Goal: Transaction & Acquisition: Purchase product/service

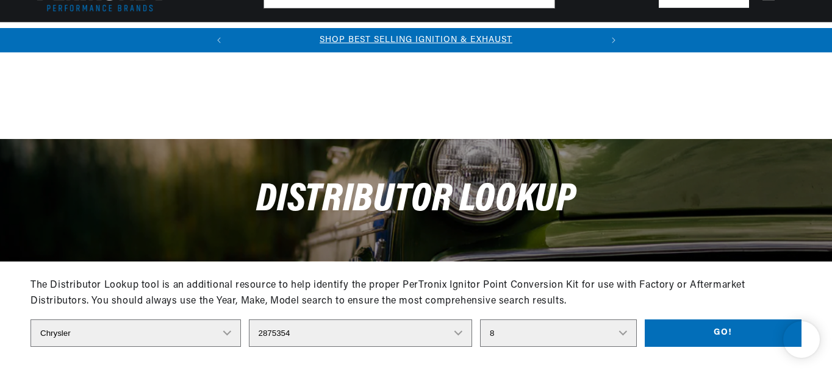
select select "Chrysler"
select select "2875354"
select select "8"
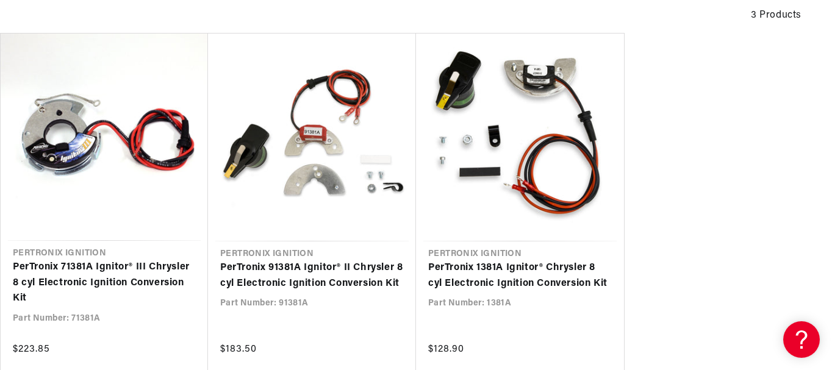
scroll to position [0, 370]
click at [109, 284] on link "PerTronix 71381A Ignitor® III Chrysler 8 cyl Electronic Ignition Conversion Kit" at bounding box center [104, 283] width 183 height 47
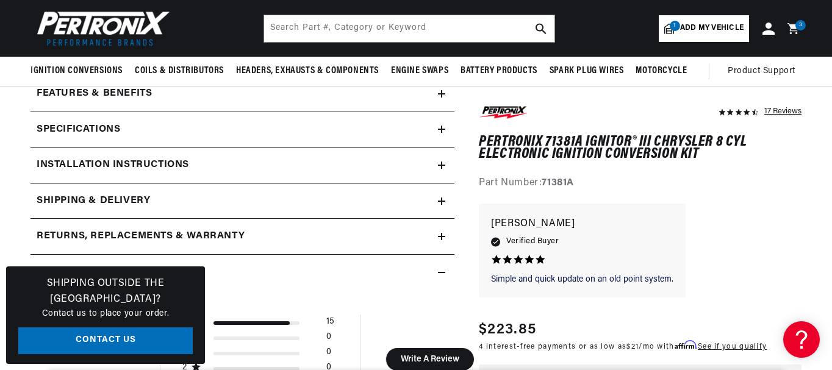
scroll to position [488, 0]
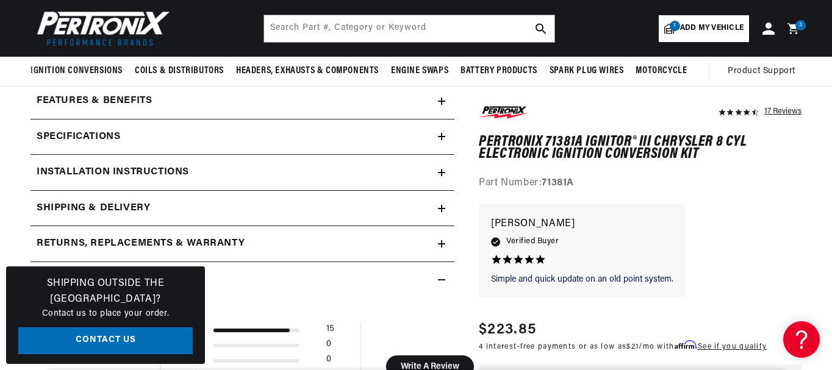
click at [438, 176] on summary "Installation instructions" at bounding box center [243, 172] width 424 height 35
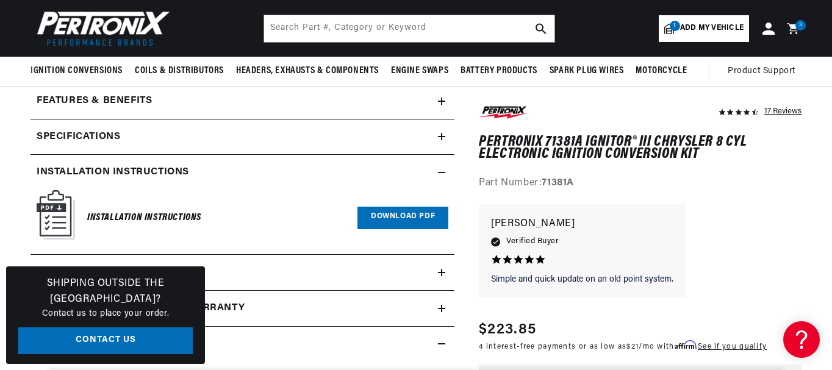
scroll to position [0, 0]
click at [442, 137] on icon at bounding box center [441, 137] width 7 height 0
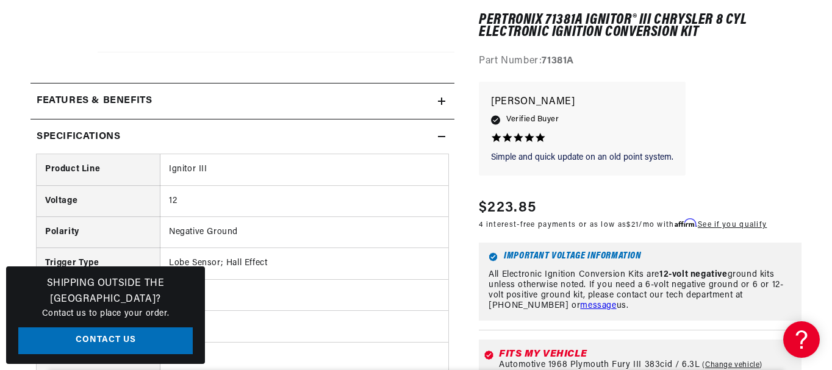
click at [438, 136] on icon at bounding box center [441, 136] width 7 height 7
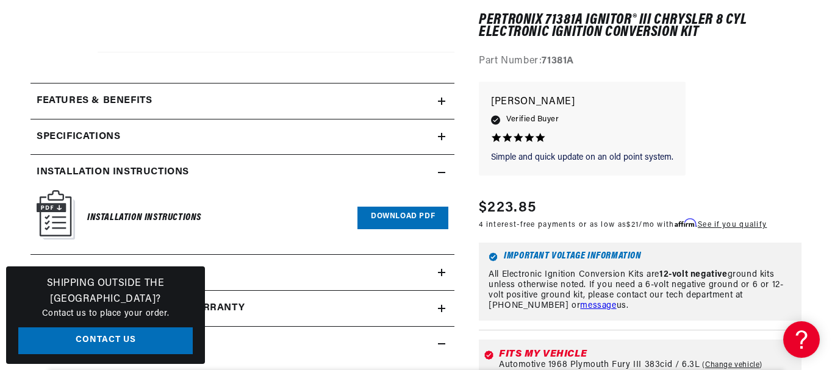
click at [444, 173] on icon at bounding box center [441, 172] width 7 height 7
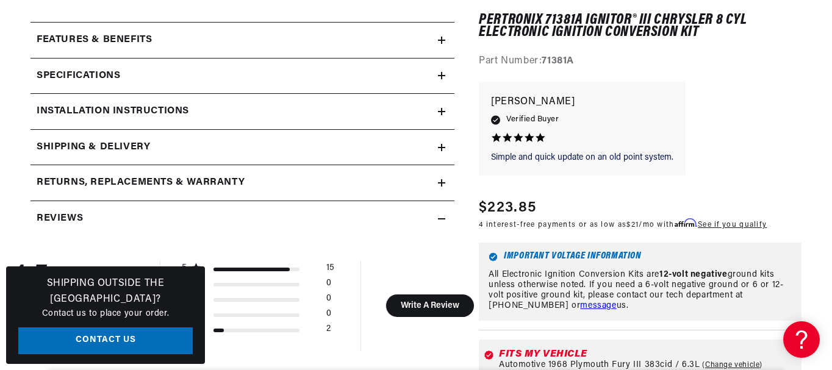
click at [444, 219] on icon at bounding box center [441, 219] width 7 height 0
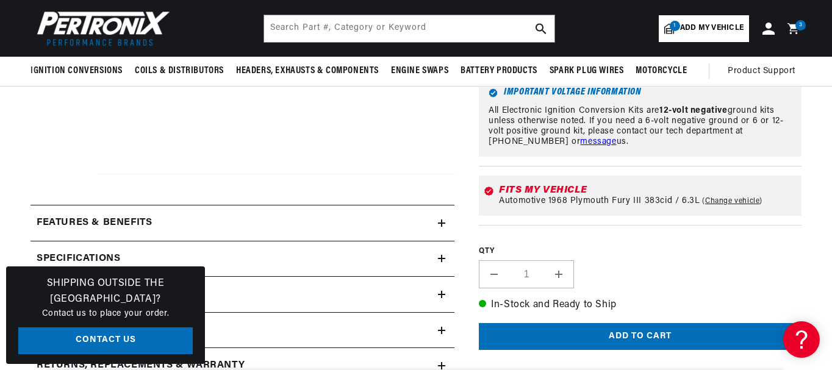
click at [444, 260] on icon at bounding box center [441, 258] width 7 height 7
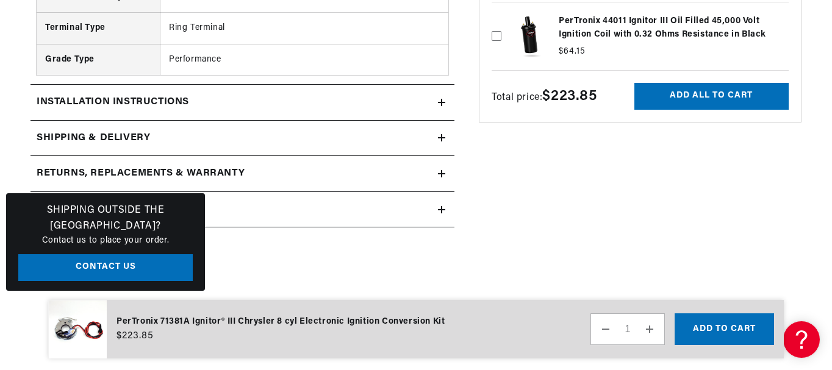
click at [440, 103] on icon at bounding box center [441, 102] width 7 height 7
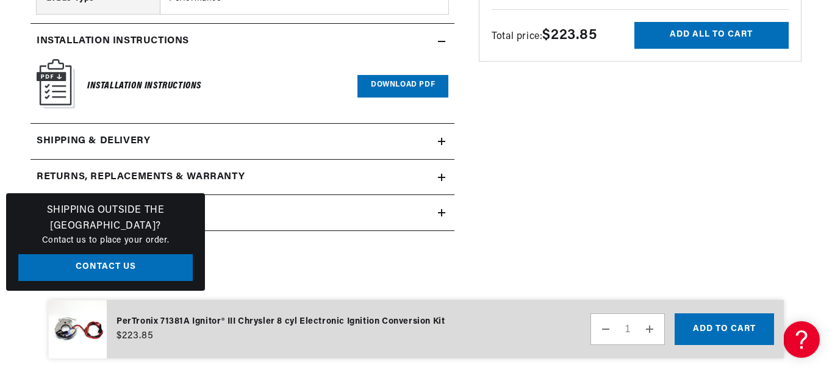
click at [444, 140] on icon at bounding box center [441, 141] width 7 height 7
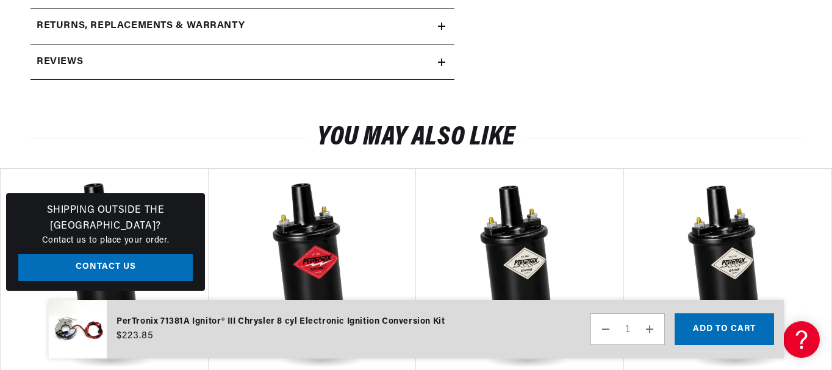
click at [440, 26] on icon at bounding box center [441, 26] width 7 height 0
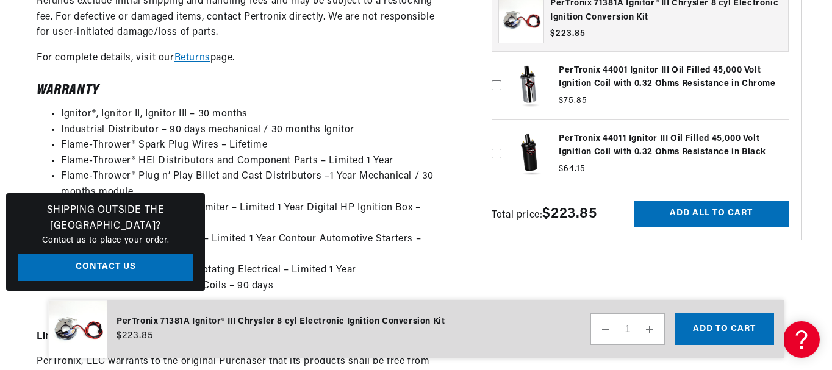
click at [190, 53] on link "Returns" at bounding box center [193, 58] width 36 height 10
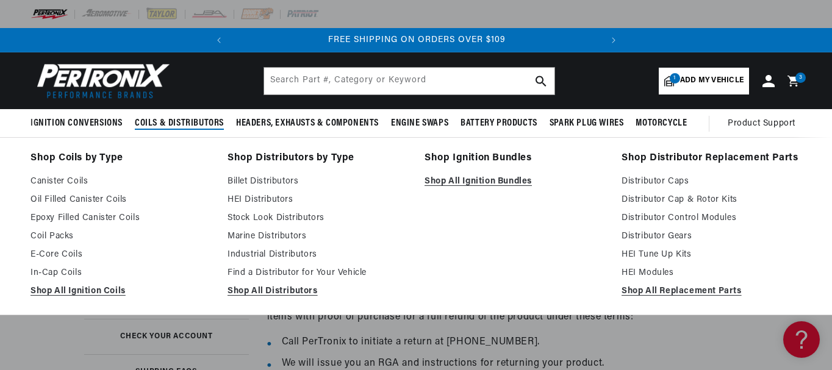
click at [472, 156] on link "Shop Ignition Bundles" at bounding box center [515, 158] width 180 height 17
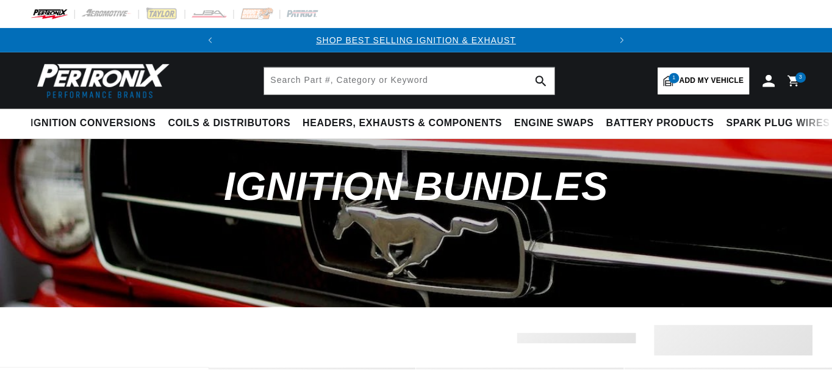
scroll to position [148, 0]
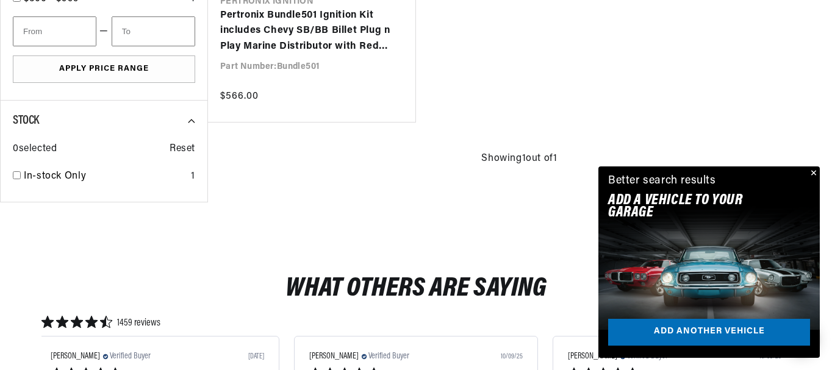
scroll to position [732, 0]
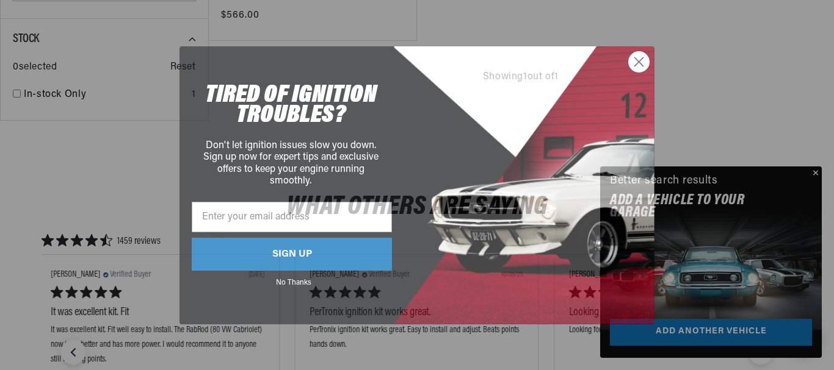
click at [641, 65] on circle "Close dialog" at bounding box center [639, 61] width 20 height 20
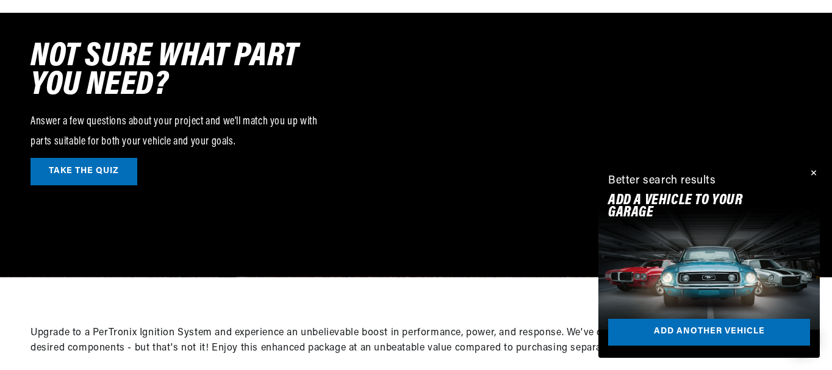
scroll to position [0, 0]
click at [818, 173] on button "Close" at bounding box center [813, 174] width 15 height 15
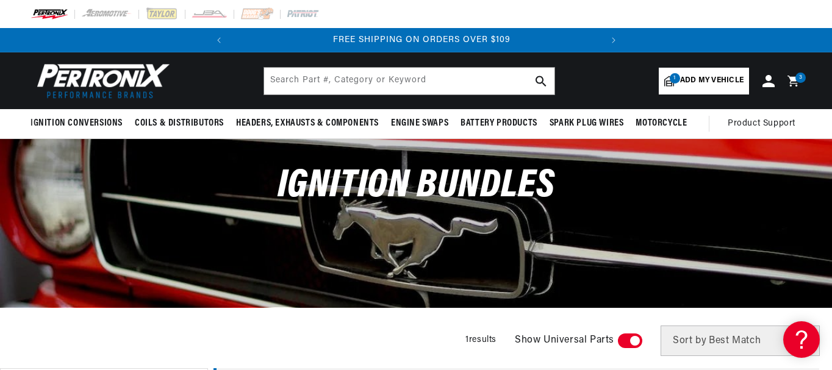
scroll to position [0, 370]
click at [768, 81] on icon at bounding box center [769, 81] width 12 height 12
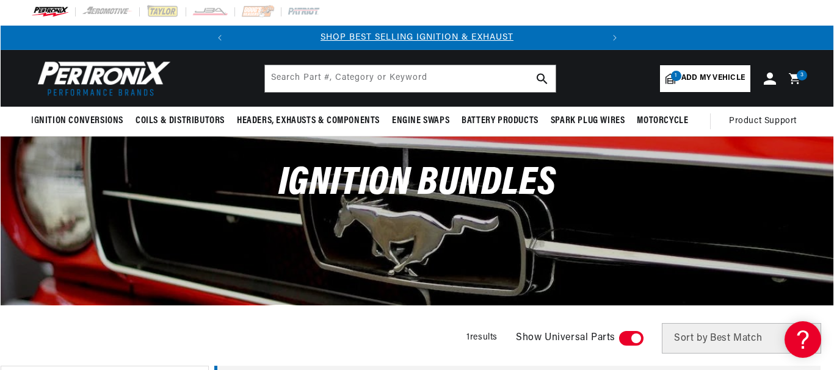
scroll to position [0, 0]
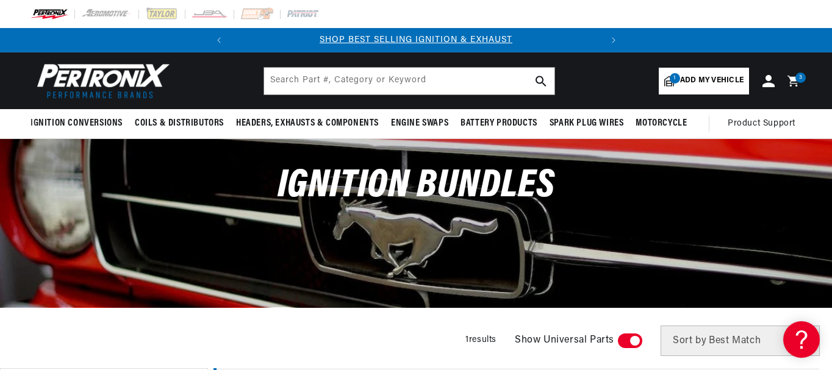
click at [795, 78] on icon at bounding box center [793, 81] width 11 height 11
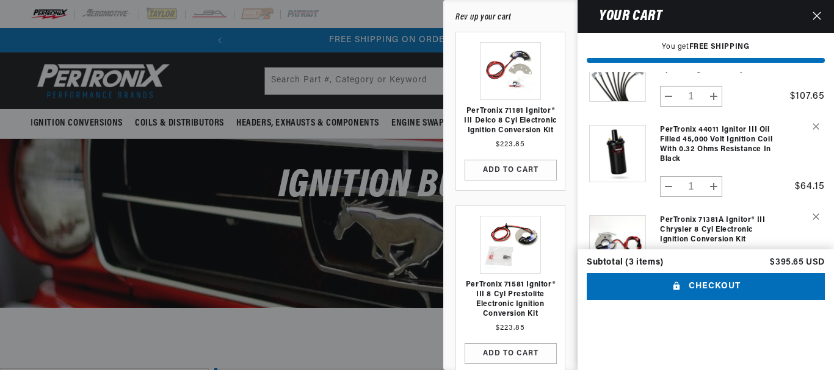
scroll to position [63, 0]
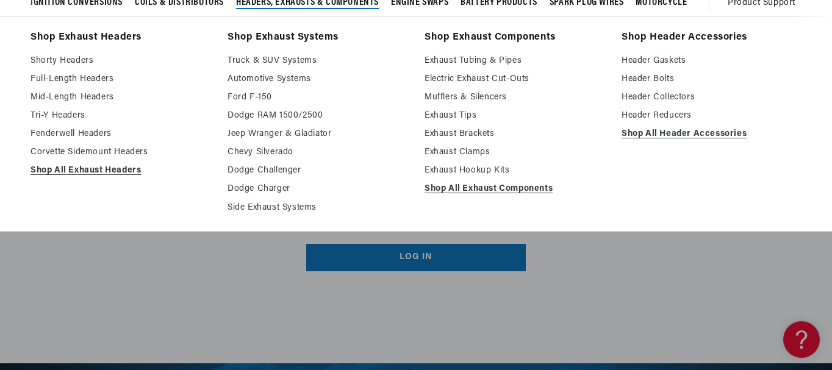
scroll to position [122, 0]
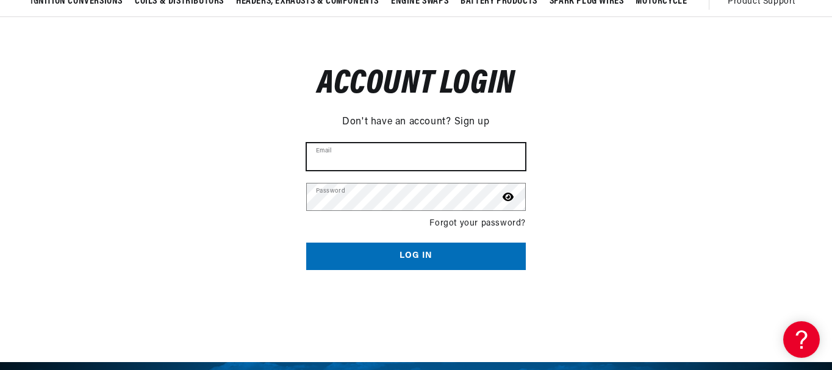
type input "billcomerford57@yahoo.com"
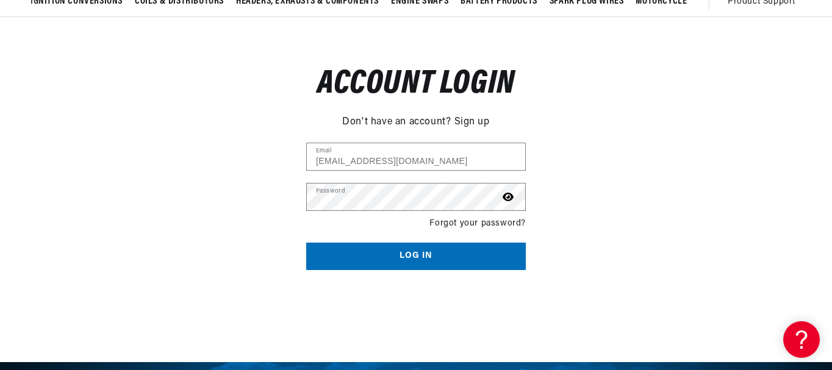
click at [441, 262] on button "Log in" at bounding box center [416, 256] width 220 height 27
click at [409, 256] on button "Log in" at bounding box center [416, 256] width 220 height 27
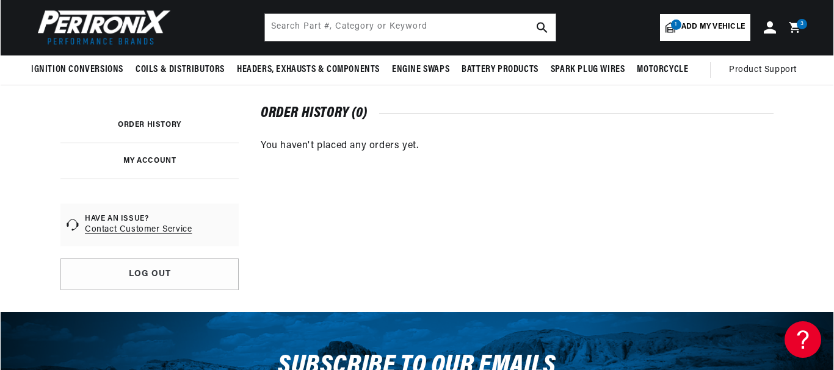
scroll to position [61, 0]
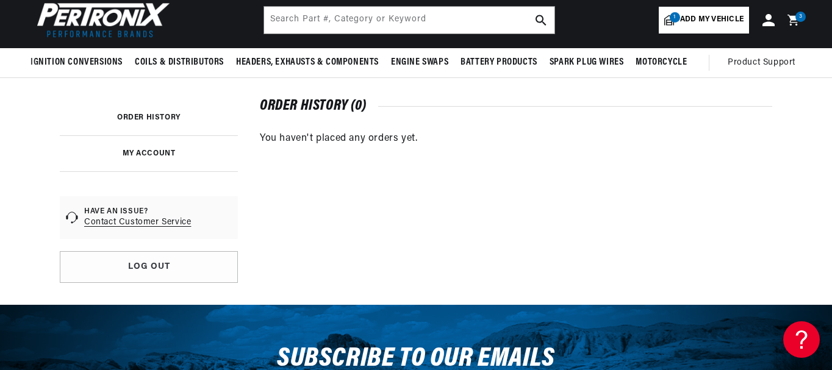
click at [794, 20] on icon at bounding box center [793, 20] width 11 height 11
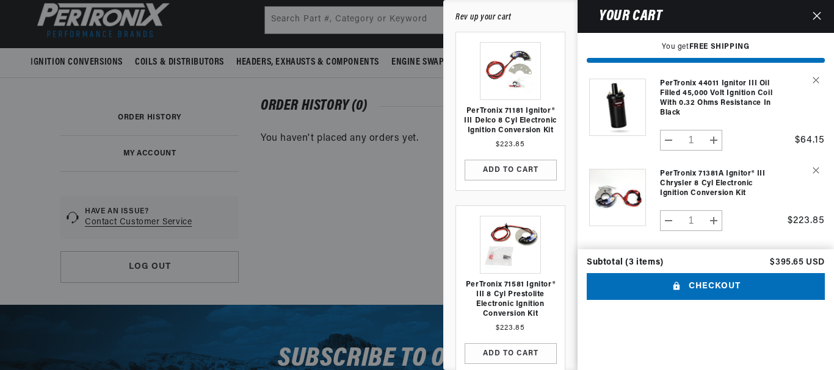
scroll to position [89, 0]
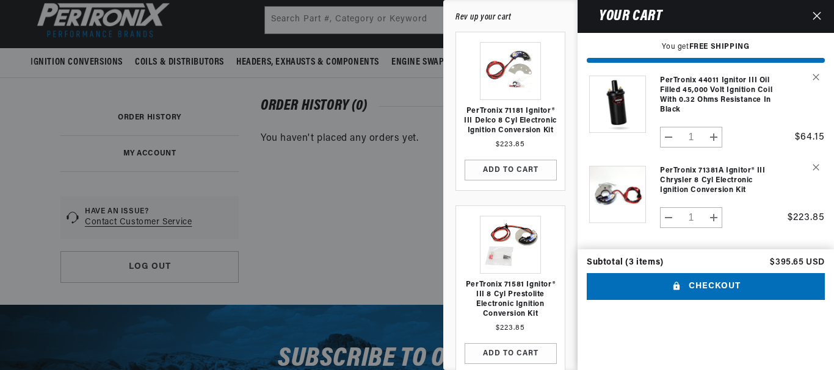
click at [721, 176] on link "PerTronix 71381A Ignitor® III Chrysler 8 cyl Electronic Ignition Conversion Kit" at bounding box center [720, 180] width 121 height 29
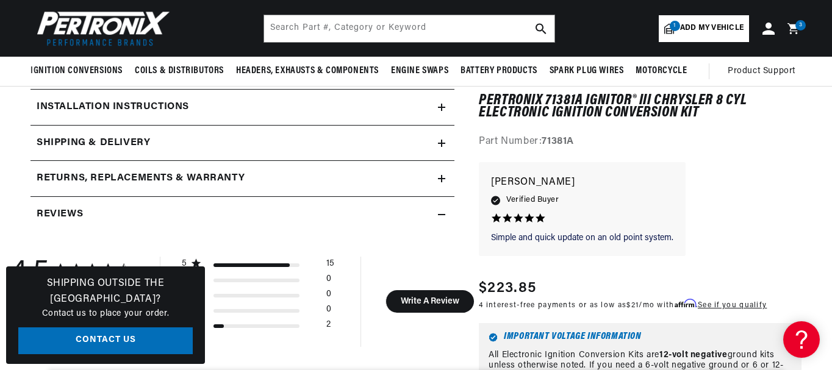
scroll to position [549, 0]
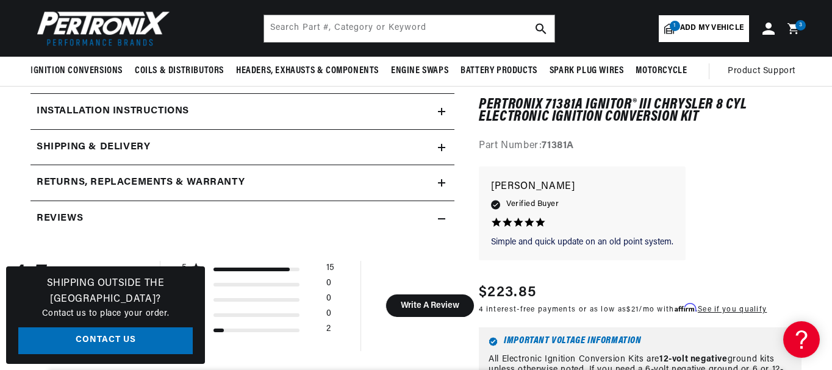
click at [444, 219] on icon at bounding box center [441, 219] width 7 height 0
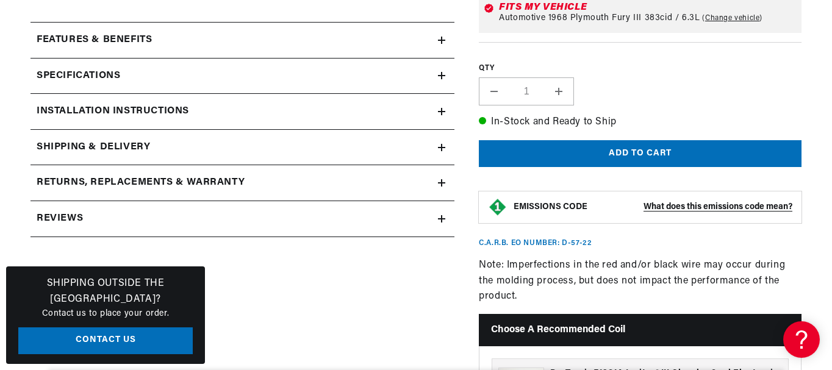
click at [447, 74] on summary "Specifications" at bounding box center [243, 76] width 424 height 35
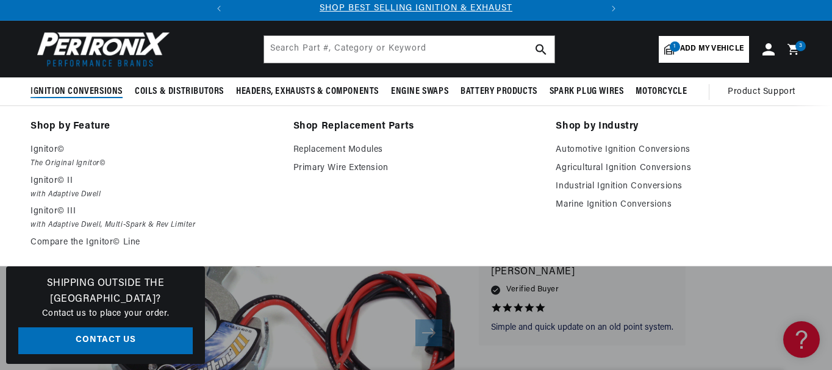
scroll to position [0, 0]
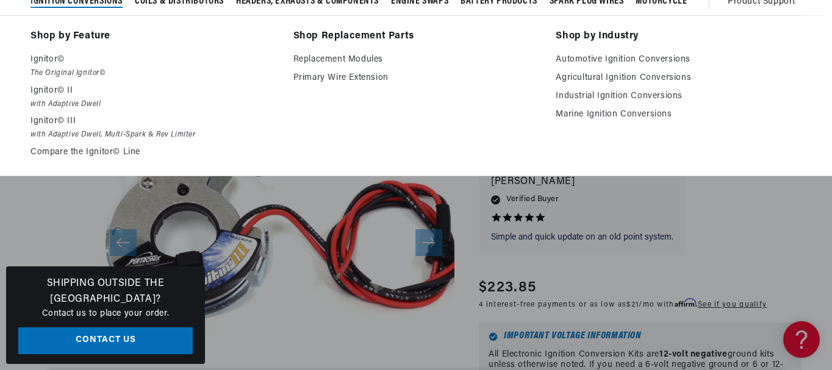
click at [57, 121] on p "Ignitor© III" at bounding box center [154, 121] width 246 height 15
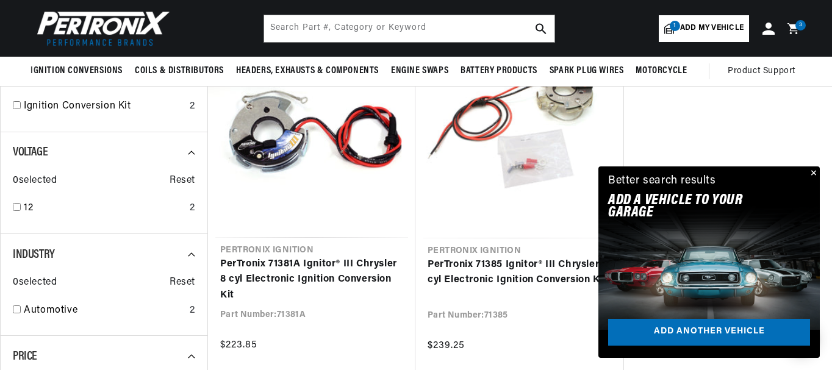
scroll to position [305, 0]
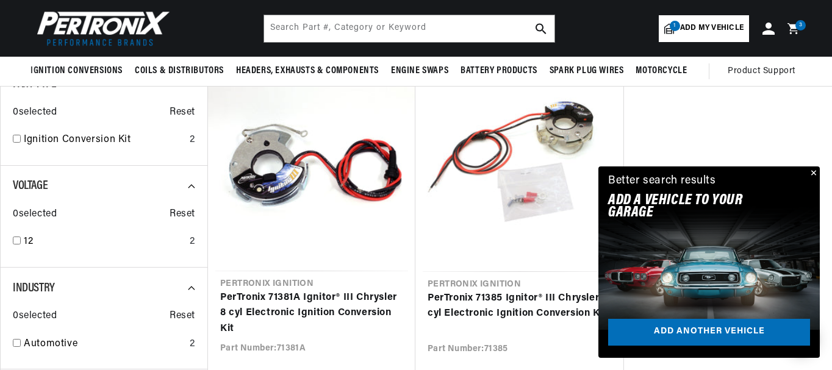
click at [516, 291] on link "PerTronix 71385 Ignitor® III Chrysler 8 cyl Electronic Ignition Conversion Kit" at bounding box center [520, 306] width 184 height 31
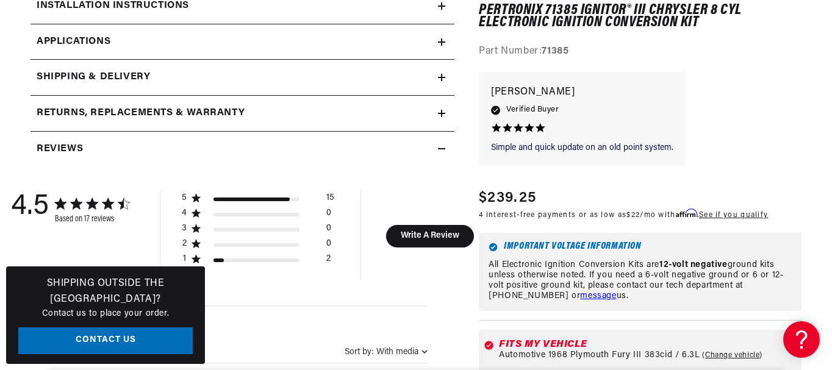
scroll to position [793, 0]
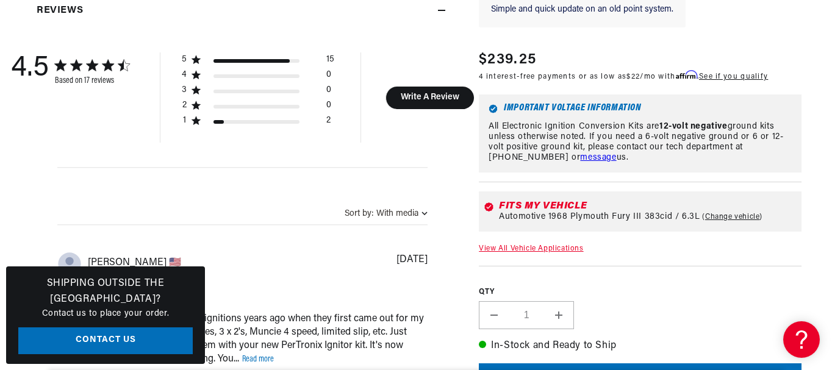
click at [532, 252] on link "View All Vehicle Applications" at bounding box center [531, 248] width 104 height 7
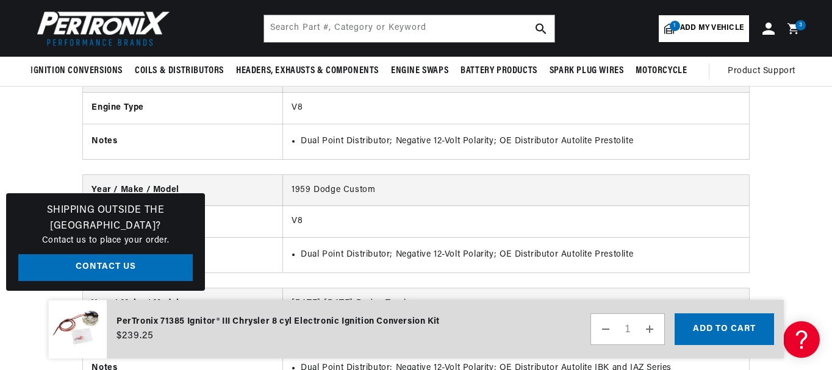
scroll to position [0, 370]
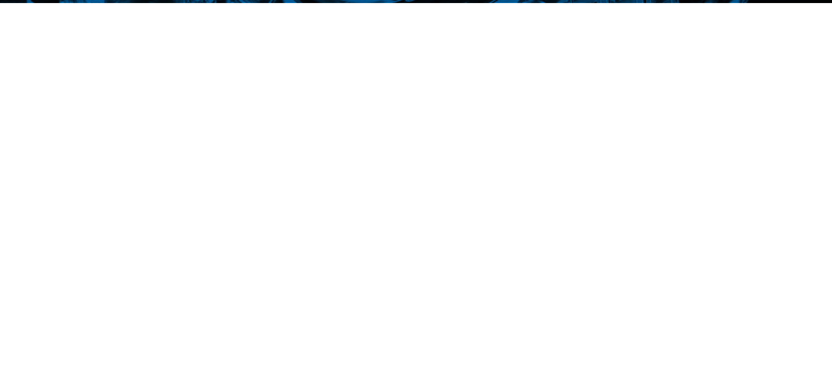
scroll to position [305, 0]
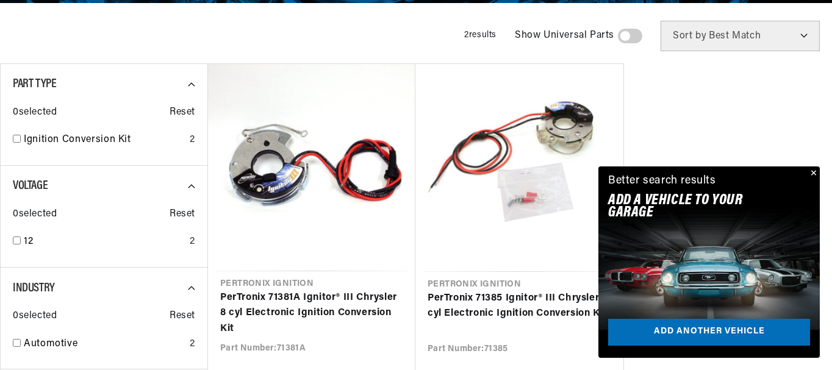
click at [297, 309] on link "PerTronix 71381A Ignitor® III Chrysler 8 cyl Electronic Ignition Conversion Kit" at bounding box center [311, 313] width 183 height 47
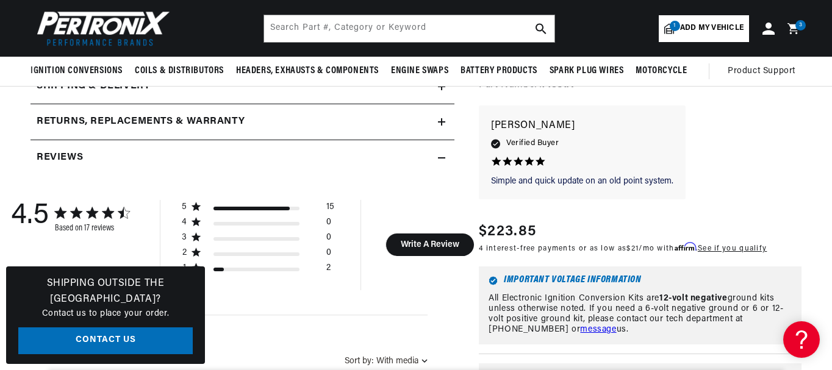
scroll to position [549, 0]
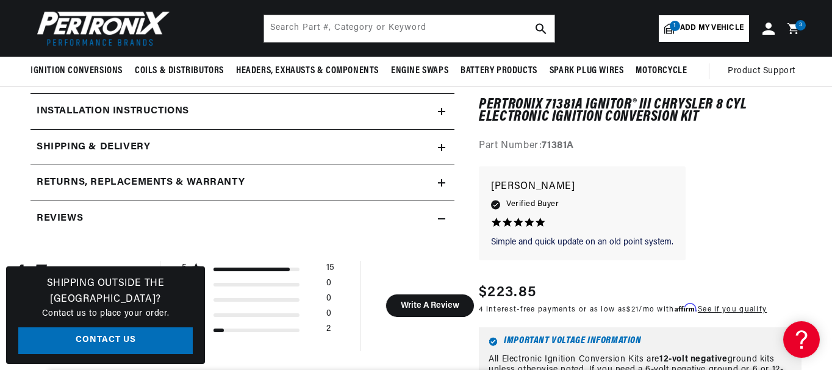
click at [444, 219] on icon at bounding box center [441, 219] width 7 height 0
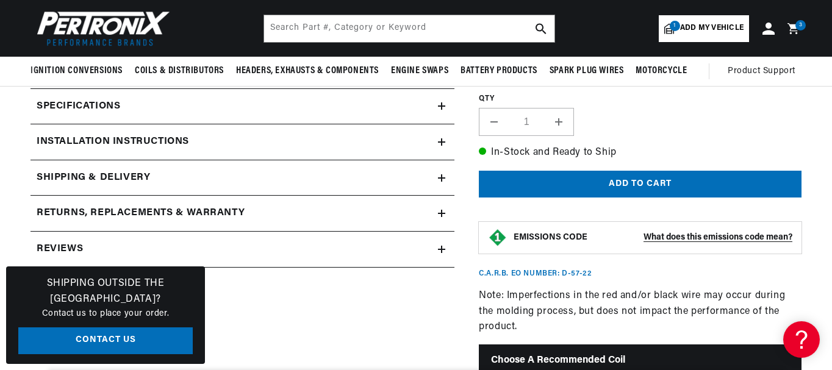
scroll to position [488, 0]
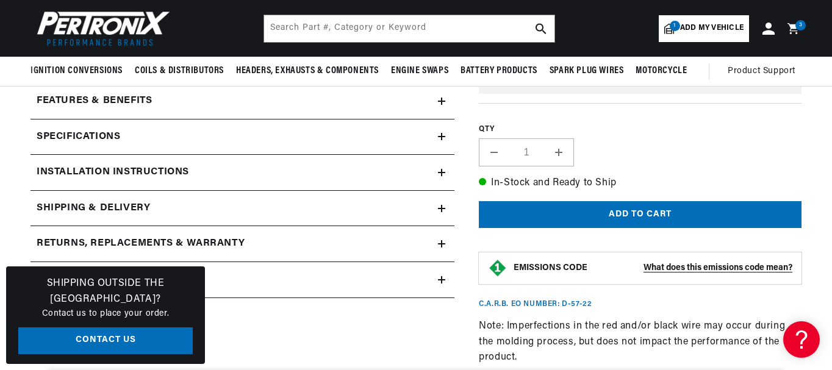
click at [441, 175] on icon at bounding box center [441, 172] width 7 height 7
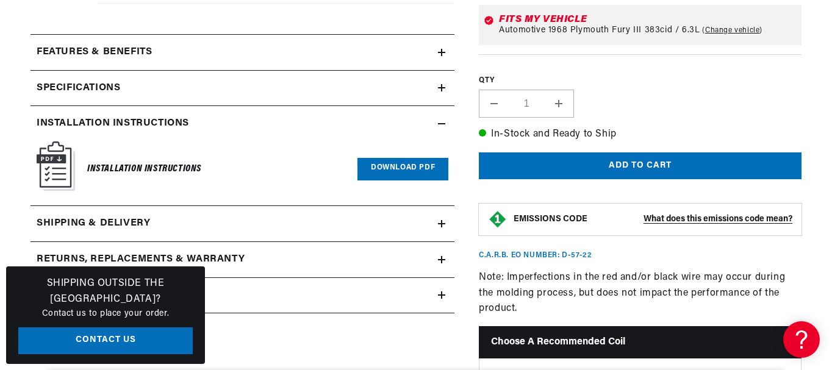
scroll to position [549, 0]
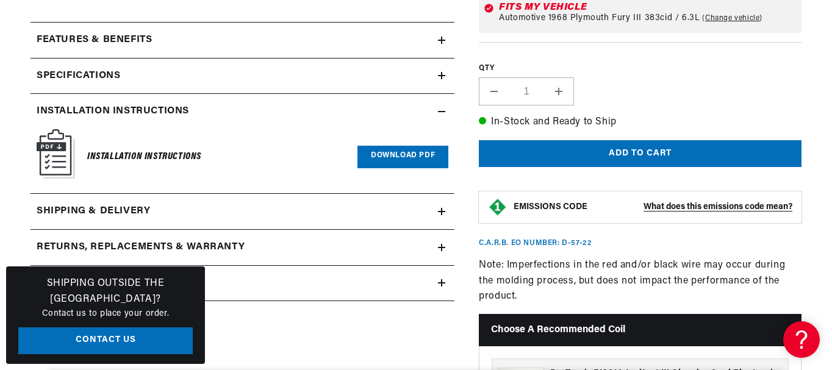
click at [410, 156] on link "Download PDF" at bounding box center [403, 157] width 91 height 23
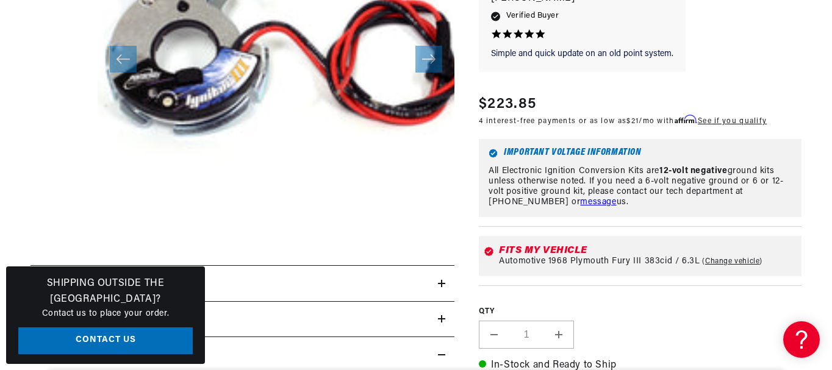
scroll to position [0, 0]
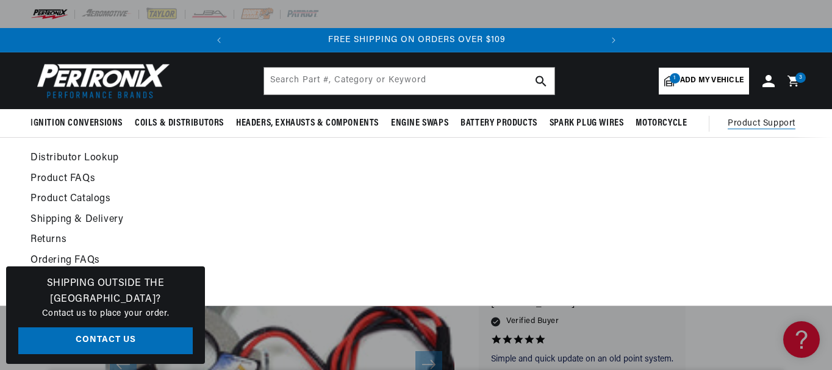
click at [71, 160] on link "Distributor Lookup" at bounding box center [311, 158] width 561 height 17
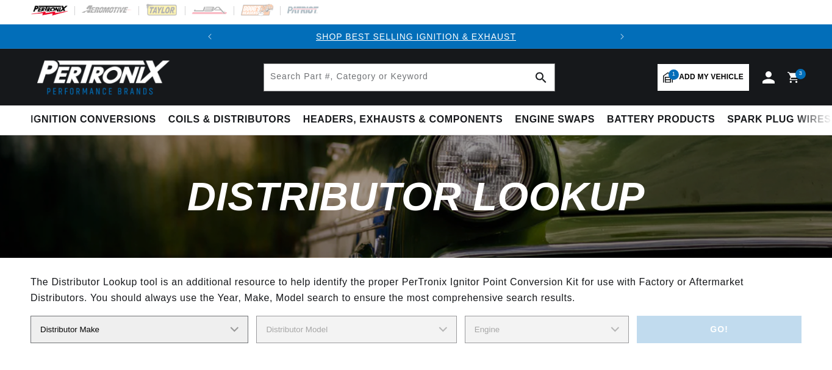
scroll to position [122, 0]
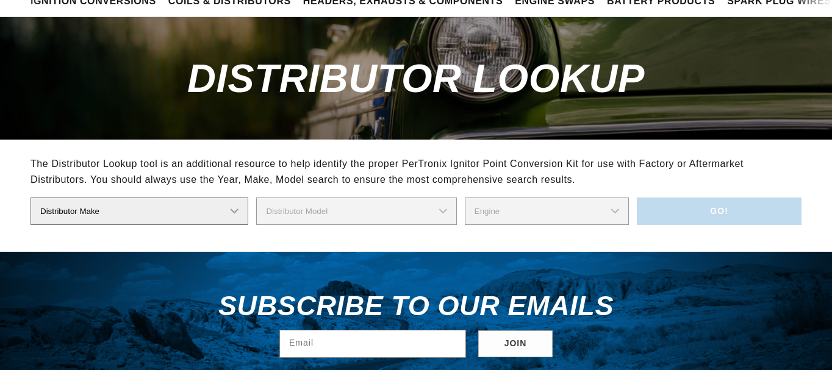
click at [176, 214] on select "Distributor Make Accel Aldon Autolite Bosch Century Chrysler Clark Colt Contine…" at bounding box center [140, 211] width 218 height 27
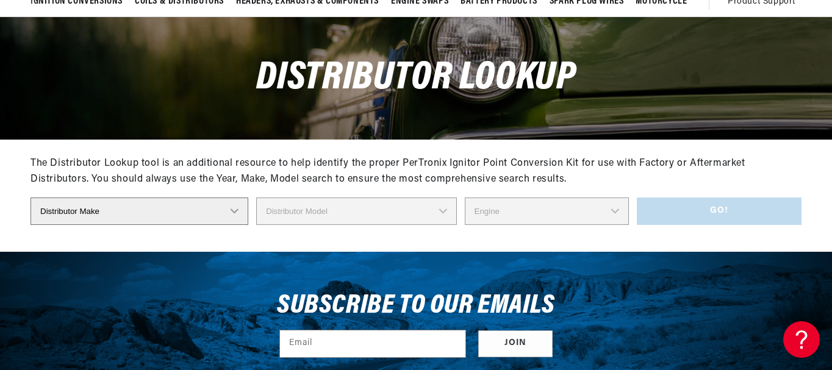
scroll to position [0, 0]
select select "Prestolite"
click at [31, 198] on select "Distributor Make Accel Aldon Autolite Bosch Century Chrysler Clark Colt Contine…" at bounding box center [140, 211] width 218 height 27
click at [357, 208] on select "Distributor Model 980902 981080 982320 107298 C91 491348-C91 IAD-4008 IAD-4012 …" at bounding box center [360, 211] width 224 height 27
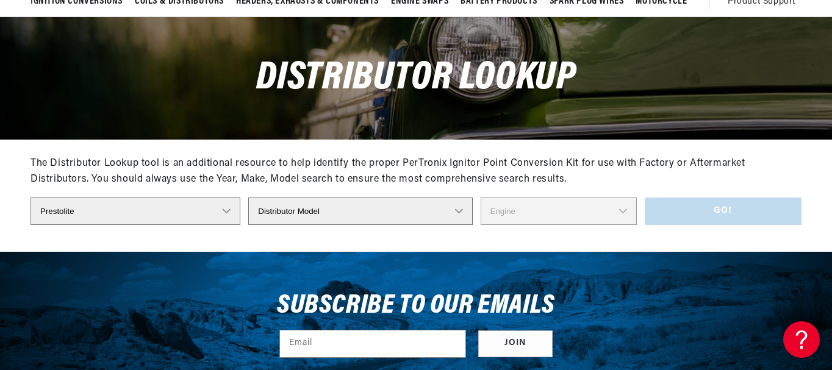
select select "IAD-4018"
click at [256, 198] on select "Distributor Model 980902 981080 982320 107298 C91 491348-C91 IAD-4008 IAD-4012 …" at bounding box center [360, 211] width 224 height 27
click at [517, 215] on select "Engine 4" at bounding box center [559, 211] width 156 height 27
select select "4"
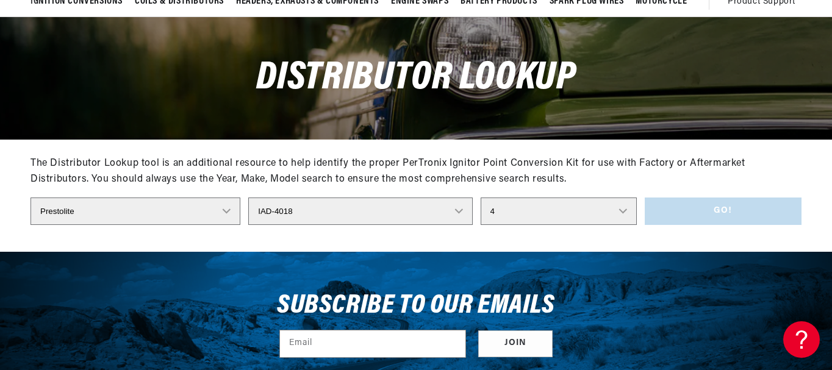
click at [481, 198] on select "Engine 4" at bounding box center [559, 211] width 156 height 27
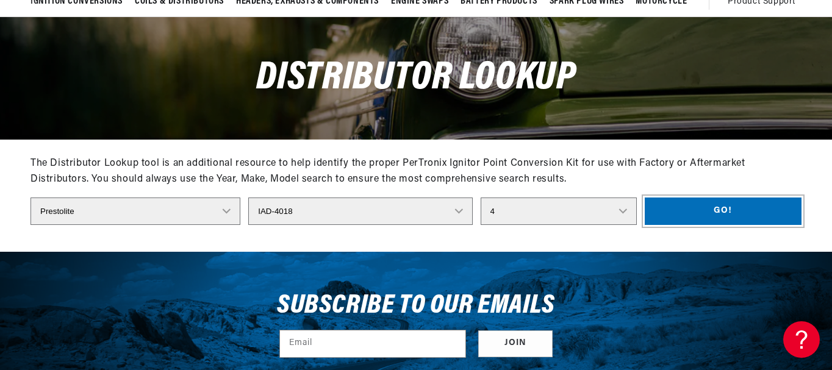
drag, startPoint x: 704, startPoint y: 212, endPoint x: 702, endPoint y: 206, distance: 6.4
click at [703, 208] on button "Go!" at bounding box center [723, 211] width 157 height 27
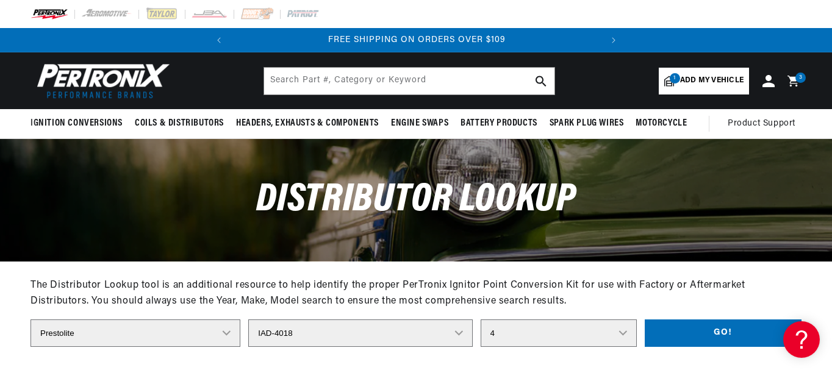
click at [145, 338] on select "Distributor Make Accel Aldon Autolite Bosch Century Chrysler Clark Colt Contine…" at bounding box center [136, 333] width 210 height 27
select select "Chrysler"
click at [31, 320] on select "Distributor Make Accel Aldon Autolite Bosch Century Chrysler Clark Colt Contine…" at bounding box center [136, 333] width 210 height 27
select select
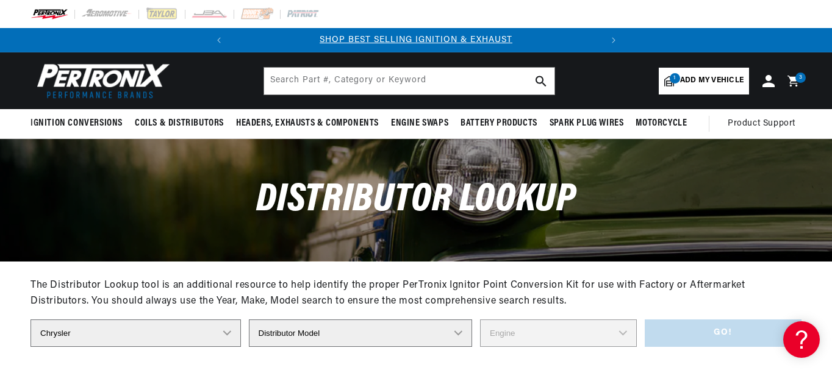
click at [364, 325] on select "Distributor Model 1838505 1889710 1889715 2095270 2095530 2095843 2095844 20958…" at bounding box center [361, 333] width 224 height 27
select select "2875354"
click at [256, 320] on select "Distributor Model 1838505 1889710 1889715 2095270 2095530 2095843 2095844 20958…" at bounding box center [361, 333] width 224 height 27
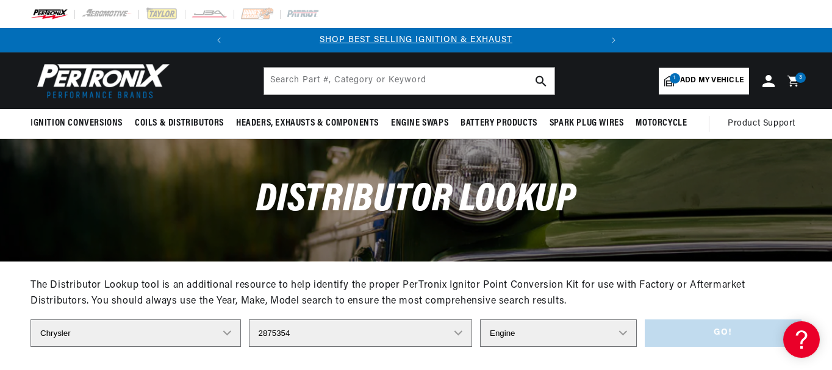
click at [514, 328] on select "Engine 8" at bounding box center [558, 333] width 157 height 27
select select "8"
click at [480, 320] on select "Engine 8" at bounding box center [558, 333] width 157 height 27
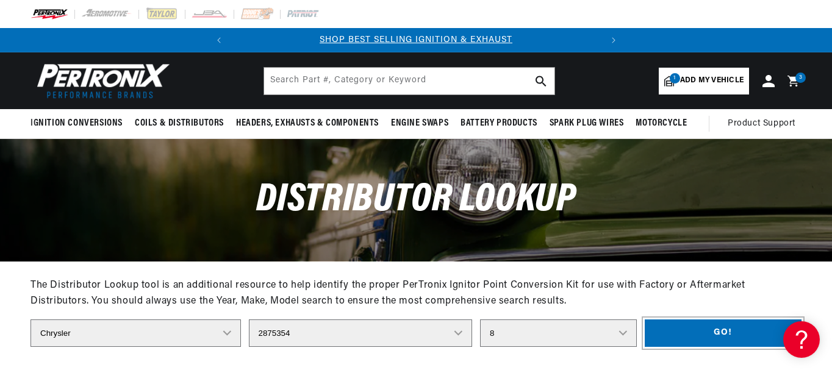
click at [729, 333] on button "Go!" at bounding box center [723, 333] width 157 height 27
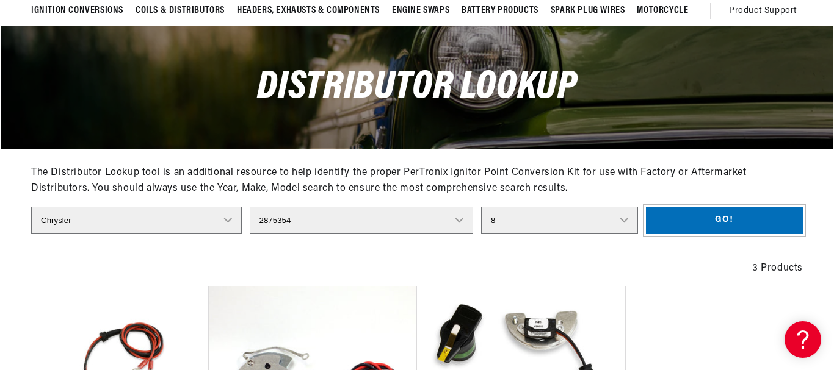
scroll to position [0, 370]
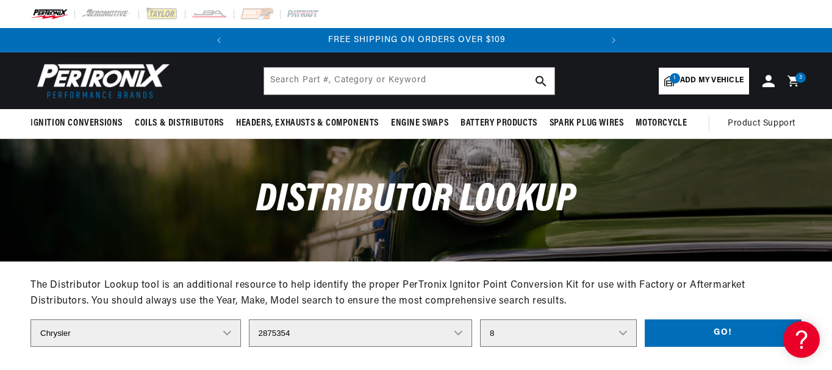
click at [797, 77] on div "3 3 items" at bounding box center [801, 78] width 10 height 10
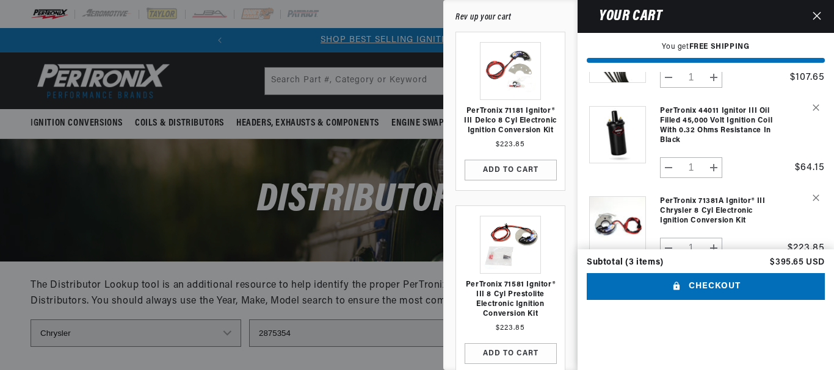
scroll to position [89, 0]
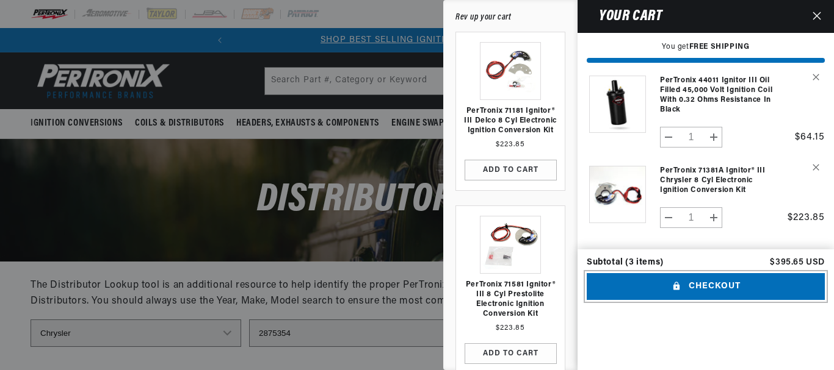
click at [718, 295] on button "Checkout" at bounding box center [705, 286] width 238 height 27
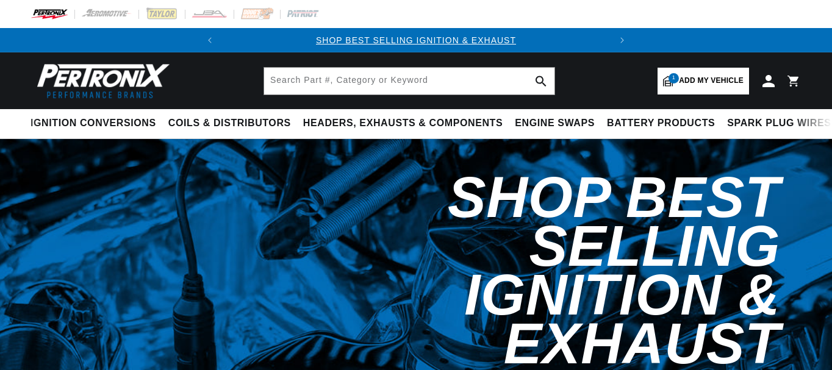
select select "1968"
select select "[GEOGRAPHIC_DATA]"
select select "Fury-III"
select select "383cid-6.3L"
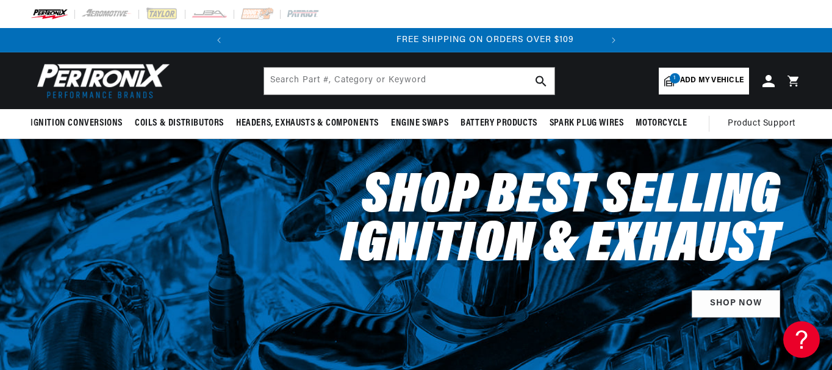
scroll to position [0, 370]
